Goal: Task Accomplishment & Management: Use online tool/utility

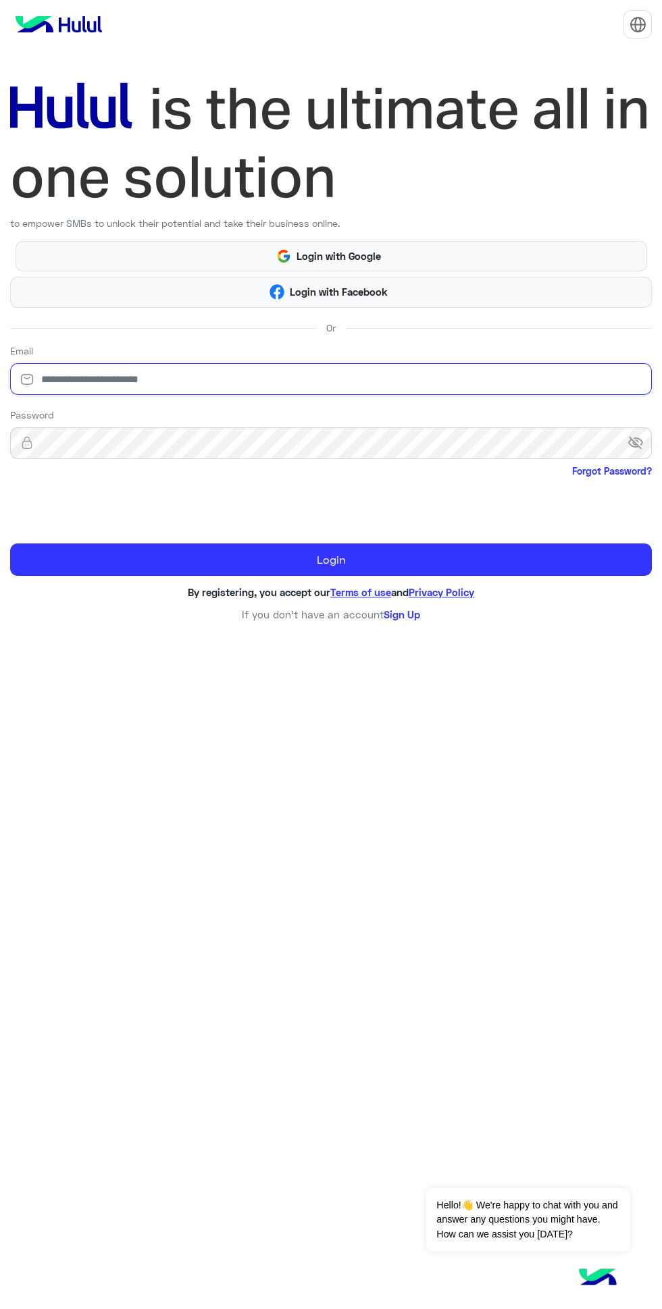
click at [56, 381] on input "email" at bounding box center [331, 379] width 642 height 32
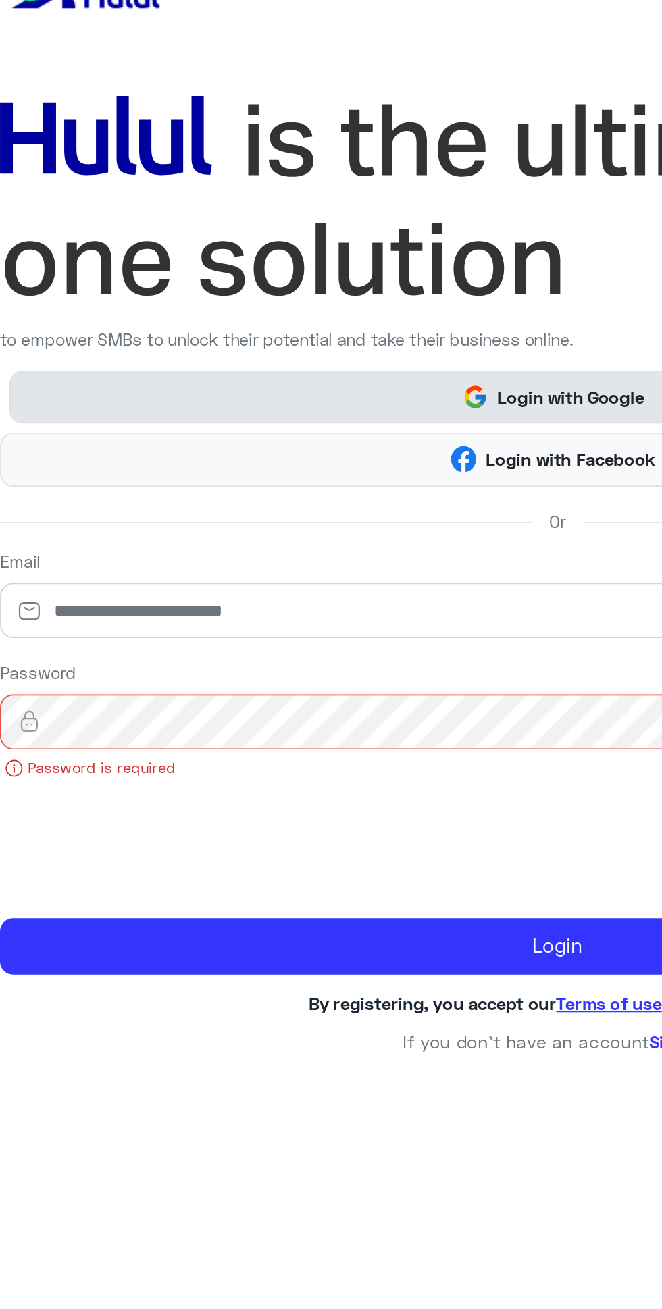
click at [53, 253] on button "Login with Google" at bounding box center [331, 256] width 631 height 31
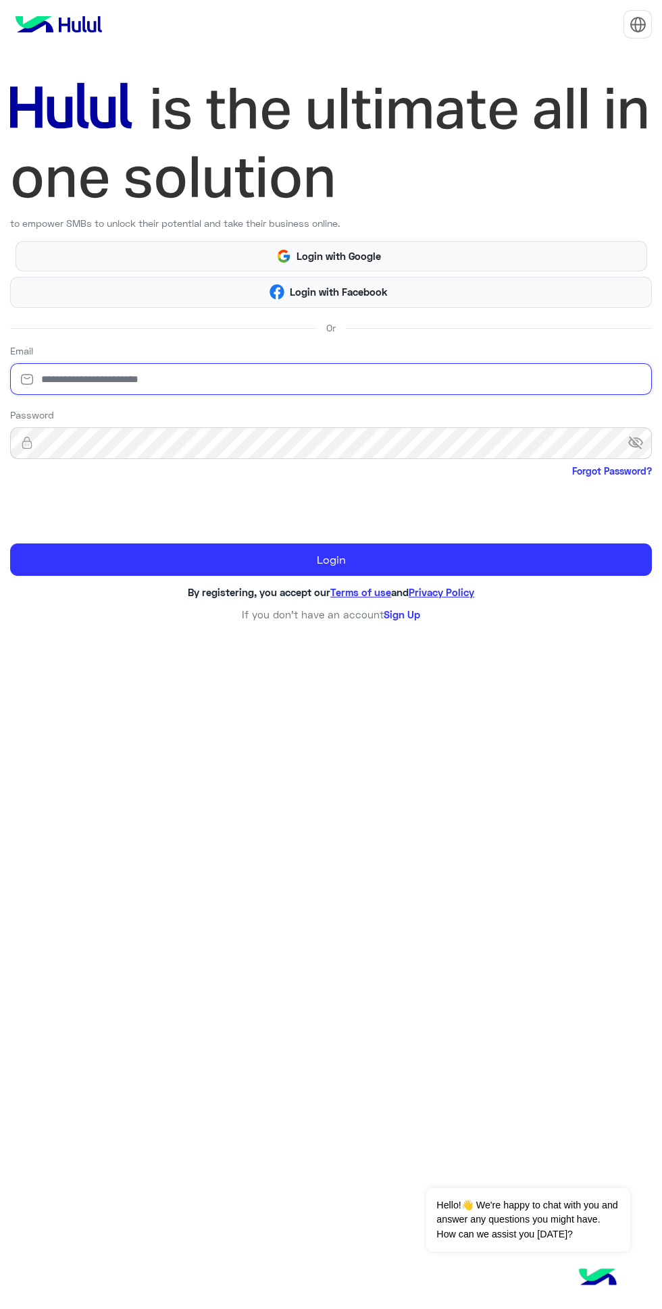
click at [103, 379] on input "email" at bounding box center [331, 379] width 642 height 32
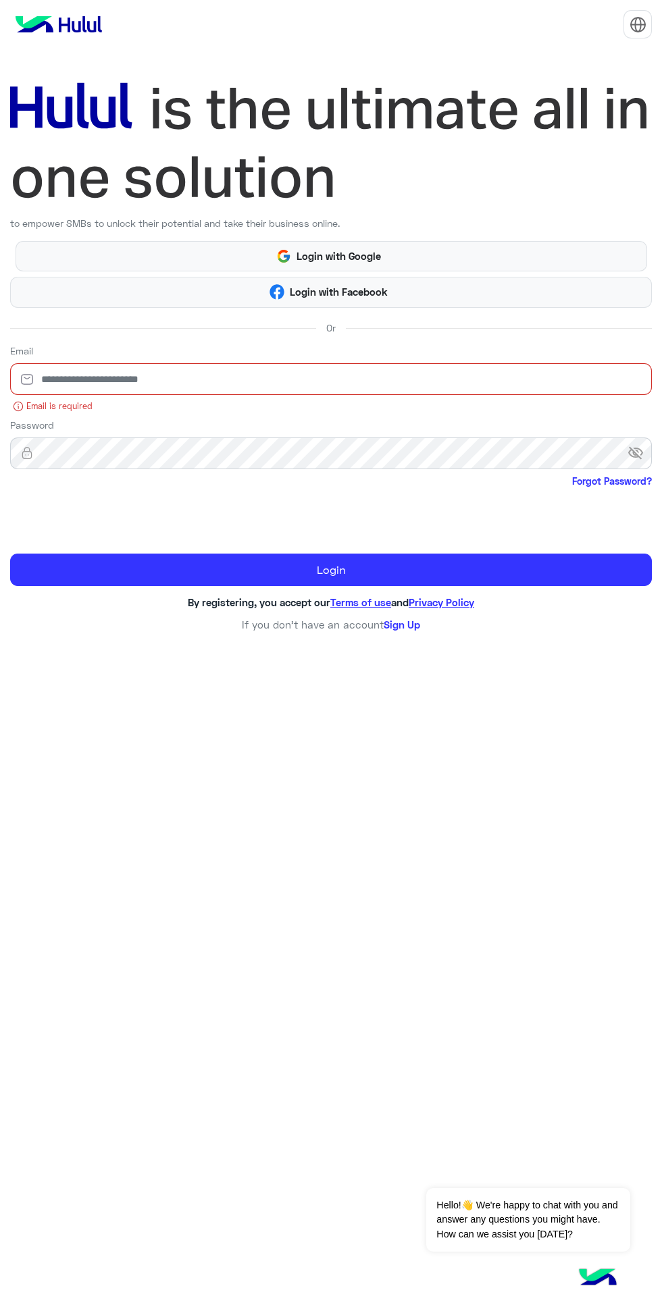
type input "**********"
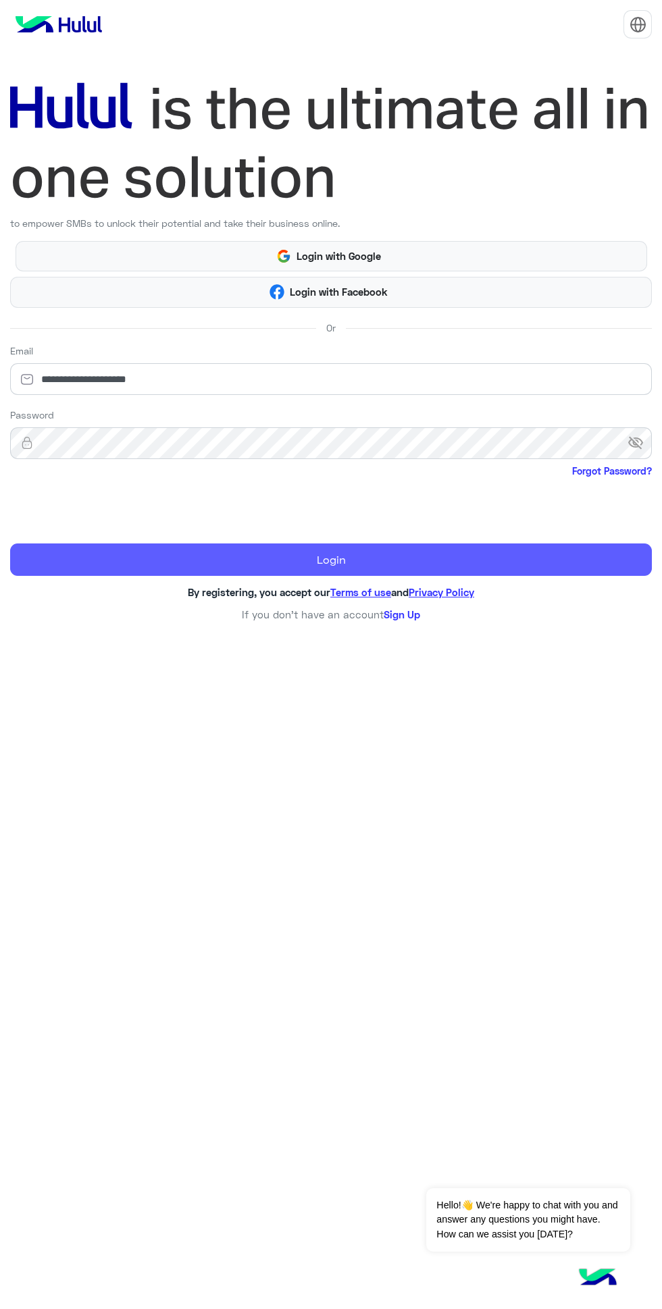
click at [124, 559] on button "Login" at bounding box center [331, 560] width 642 height 32
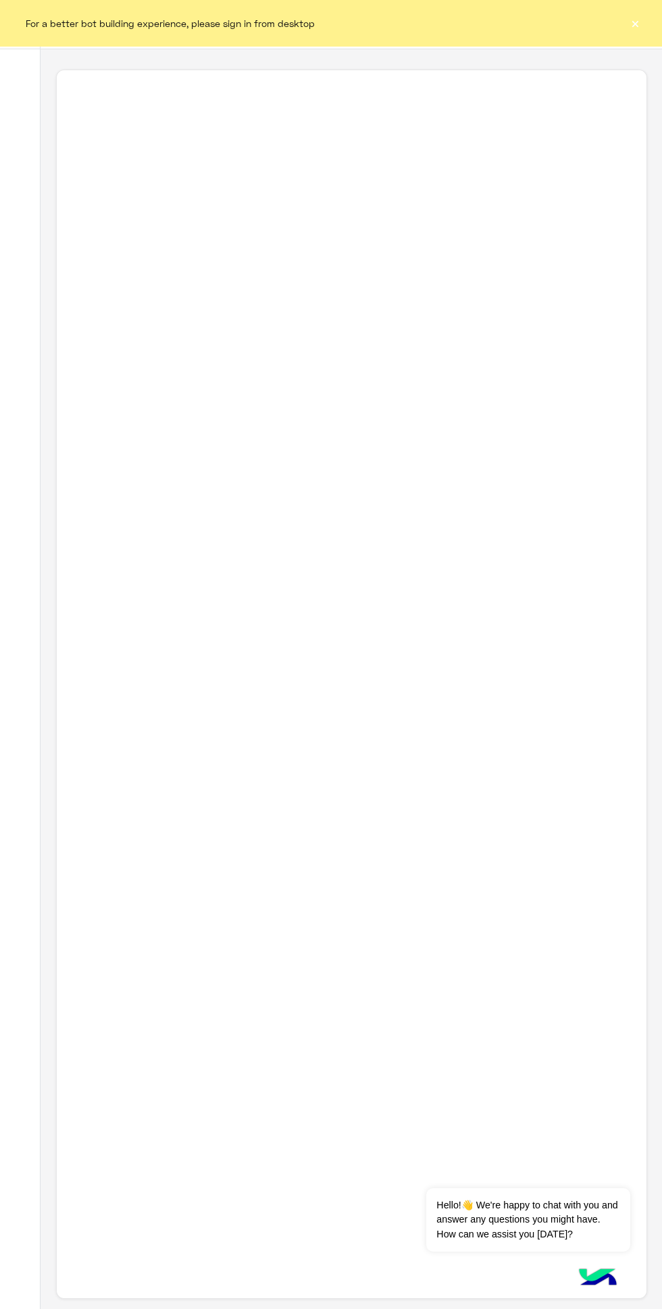
click at [635, 24] on button "×" at bounding box center [635, 23] width 14 height 14
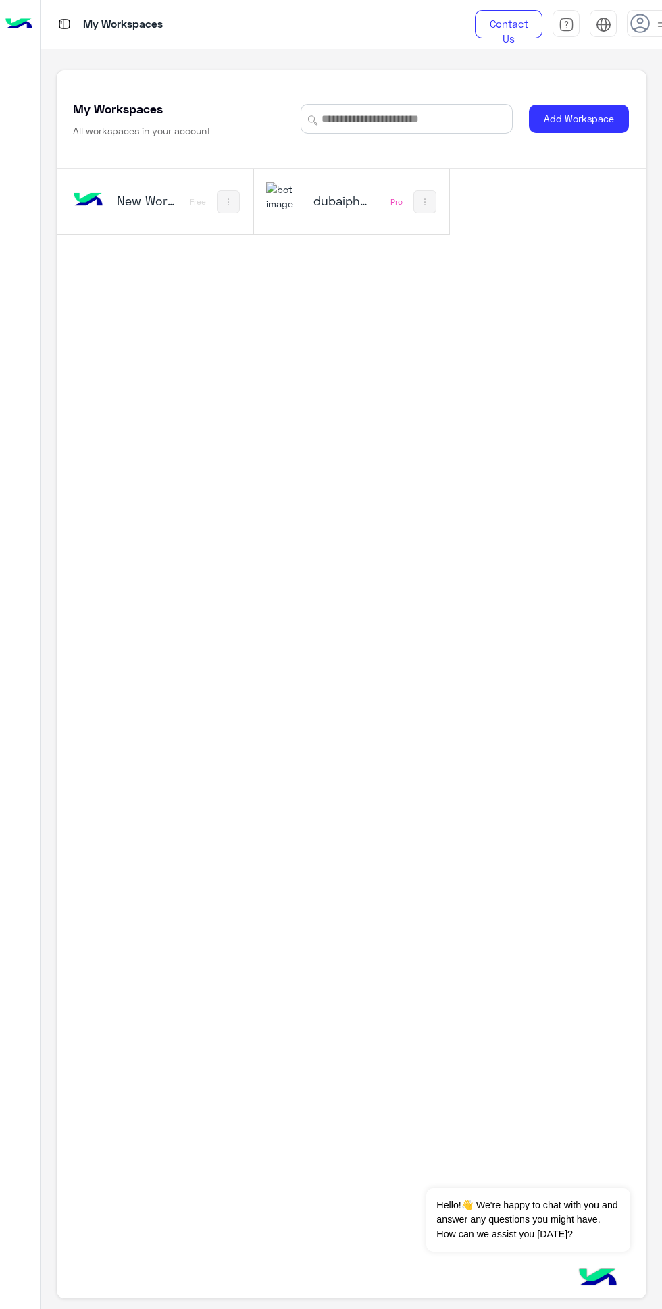
click at [344, 209] on h5 "dubaiphone" at bounding box center [343, 200] width 61 height 16
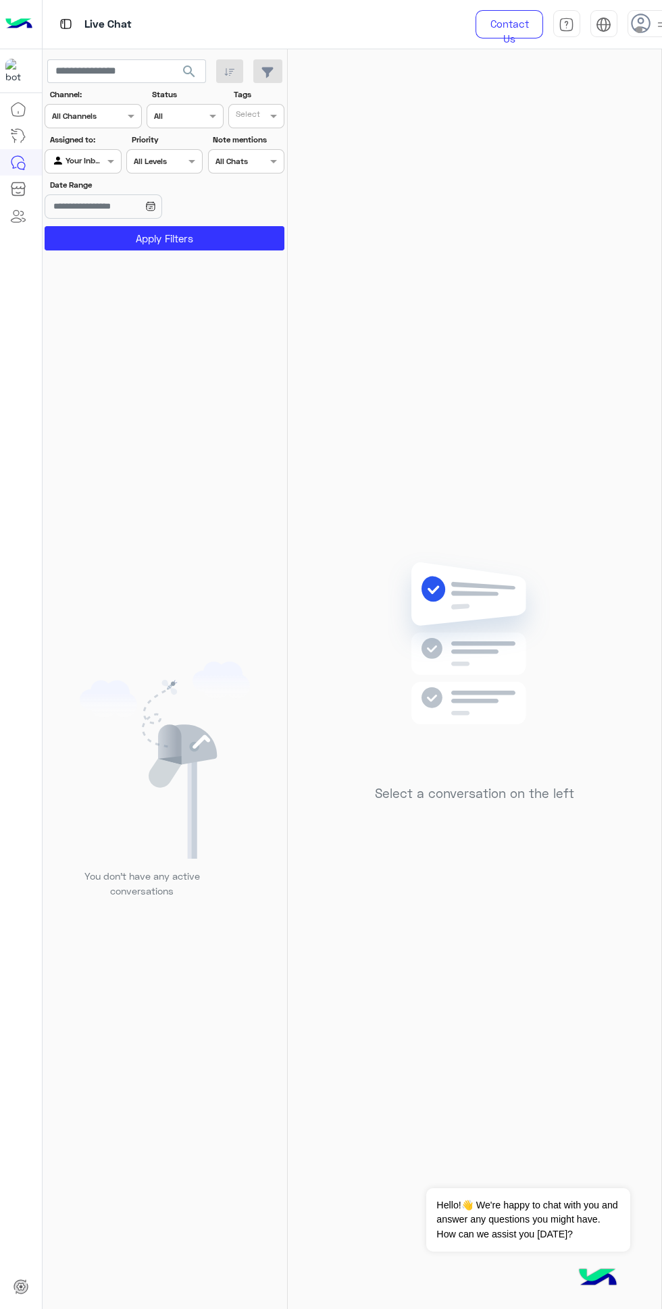
click at [637, 18] on icon at bounding box center [641, 24] width 20 height 20
click at [637, 93] on label "Online" at bounding box center [567, 103] width 147 height 24
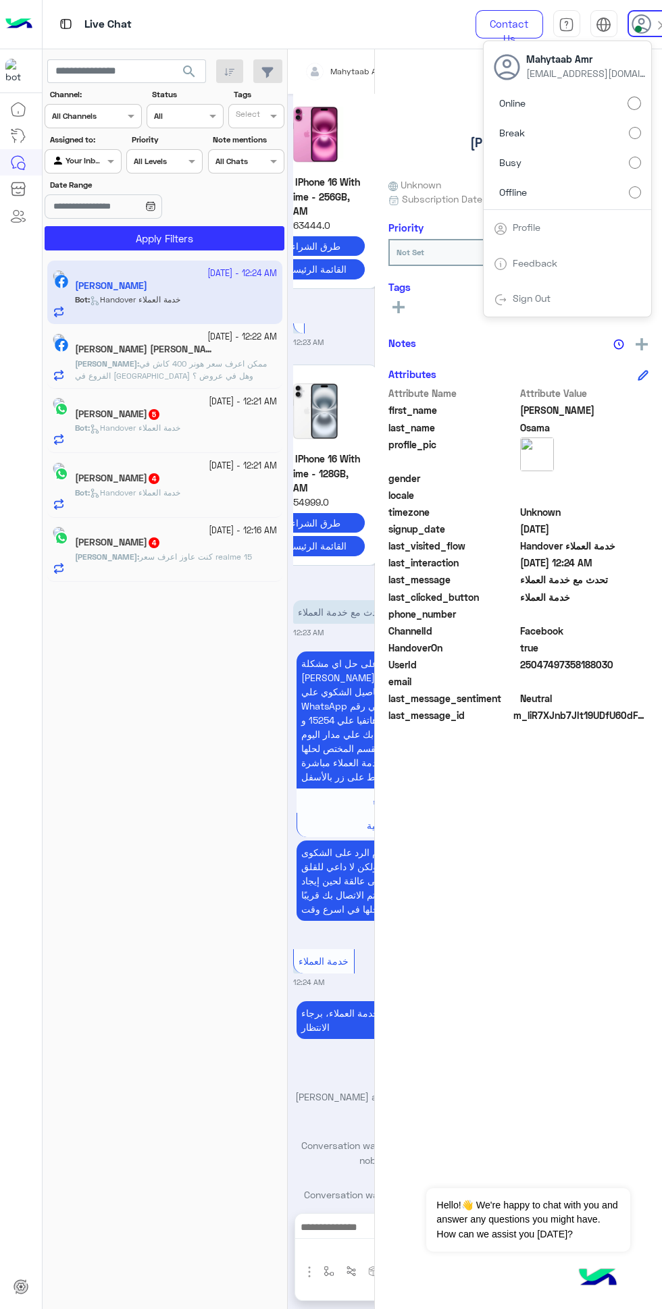
scroll to position [1646, 0]
